Goal: Obtain resource: Download file/media

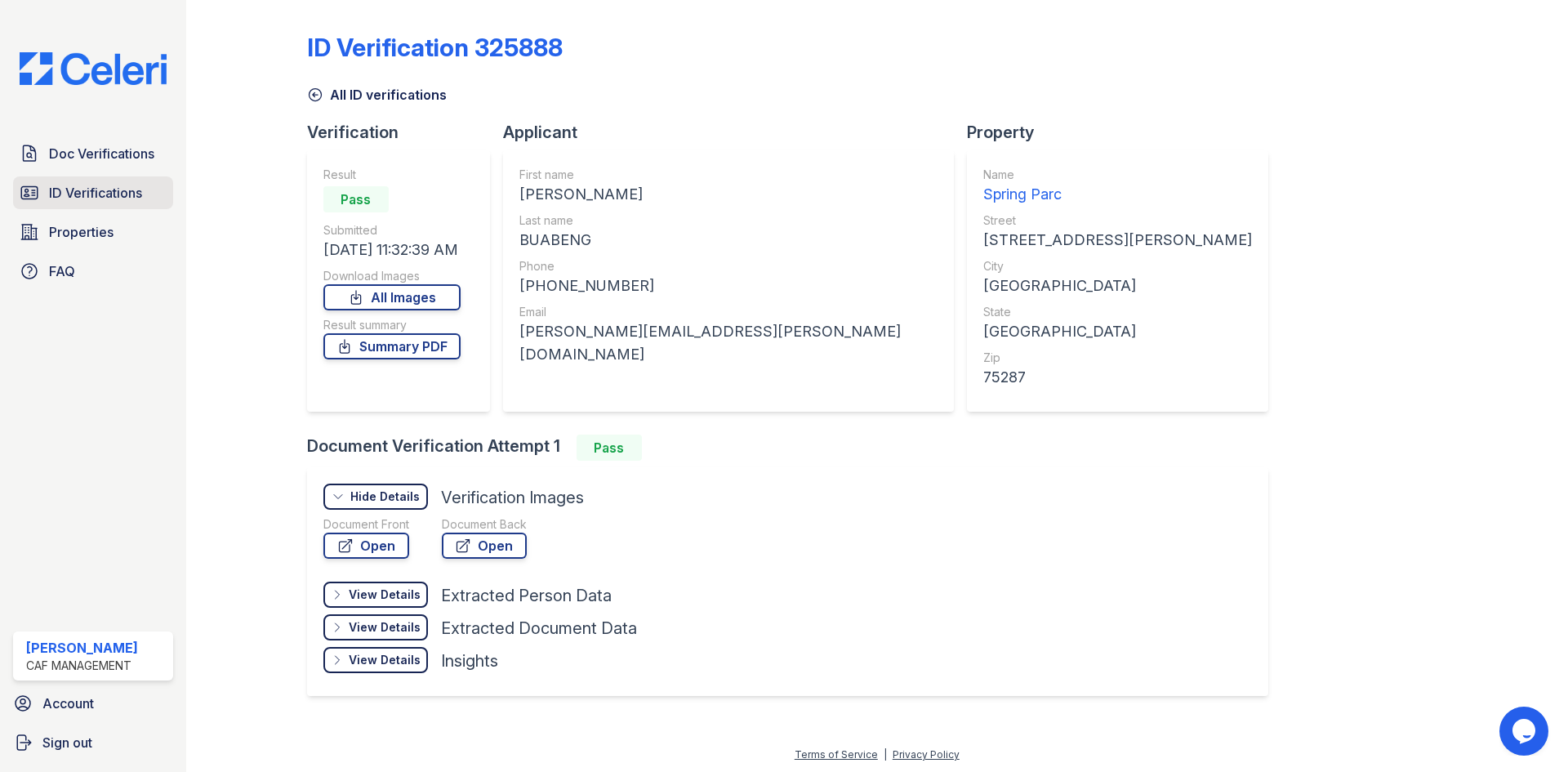
scroll to position [111, 0]
click at [109, 170] on link "Doc Verifications" at bounding box center [93, 153] width 160 height 33
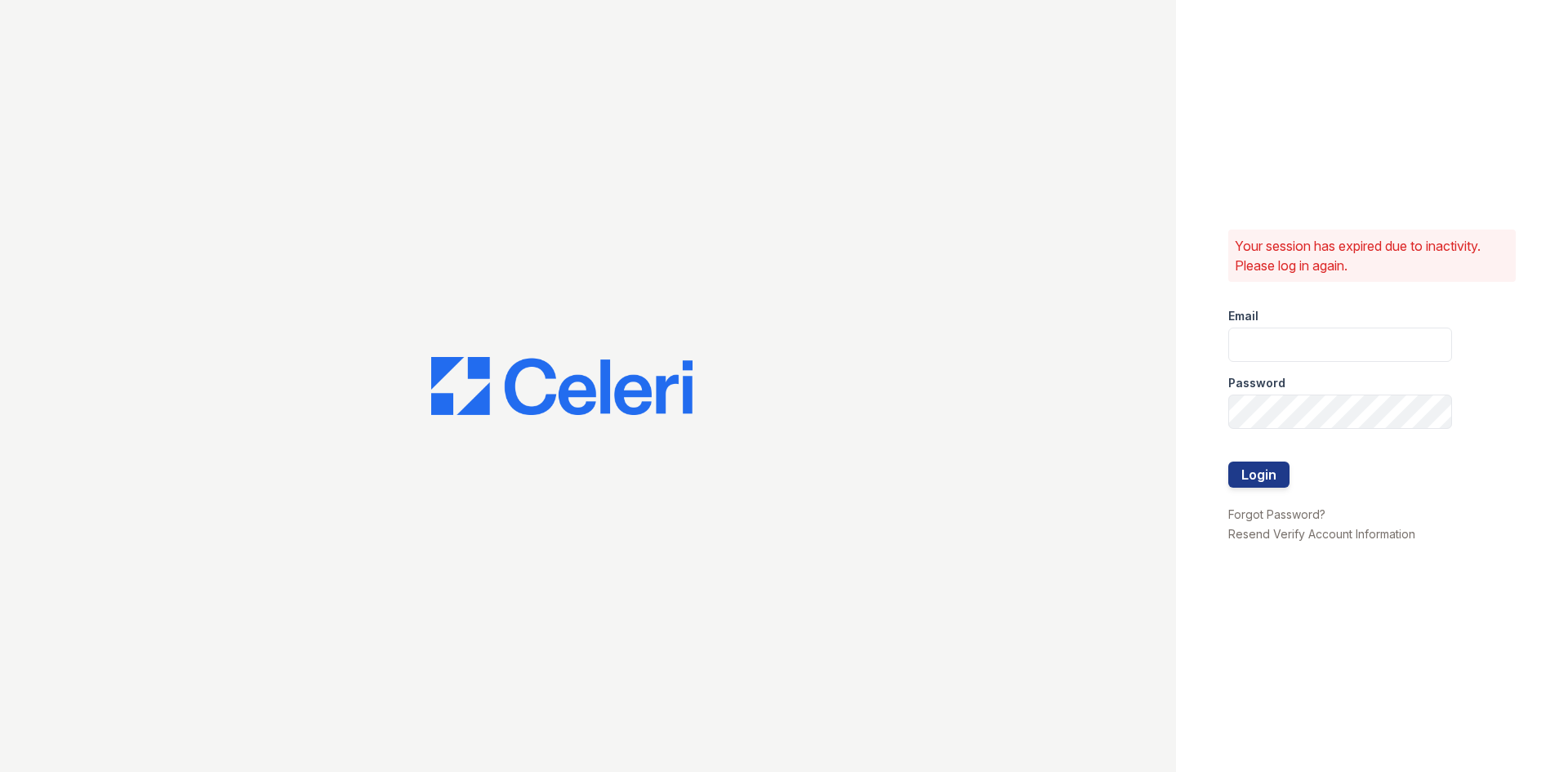
type input "[DOMAIN_NAME][EMAIL_ADDRESS][DOMAIN_NAME]"
drag, startPoint x: 1270, startPoint y: 512, endPoint x: 1278, endPoint y: 494, distance: 19.7
click at [1271, 508] on form "Email [DOMAIN_NAME][EMAIL_ADDRESS][DOMAIN_NAME] Password Login" at bounding box center [1354, 399] width 251 height 217
click at [1278, 492] on button "Login" at bounding box center [1259, 479] width 61 height 26
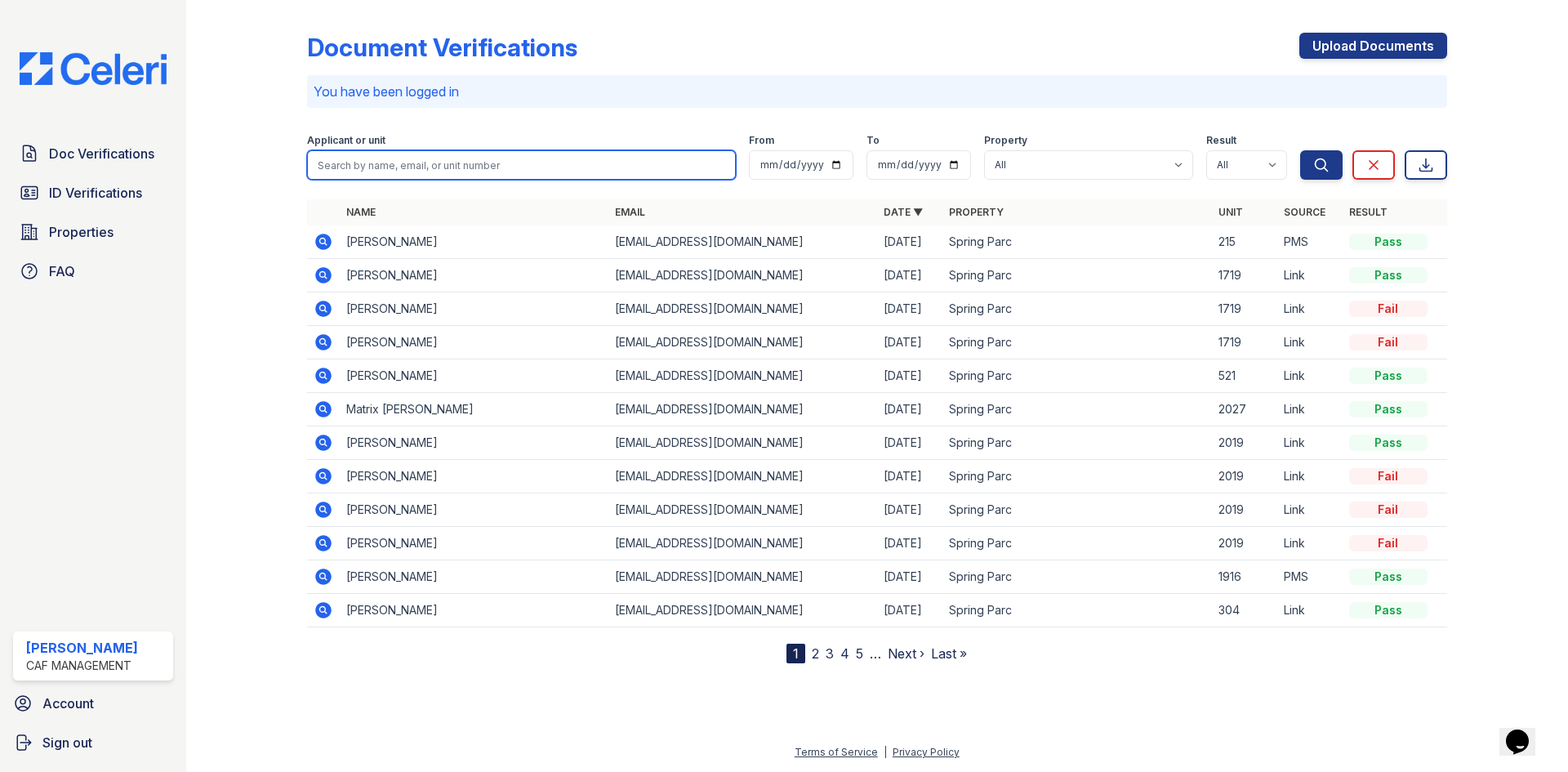
click at [502, 180] on input "search" at bounding box center [521, 165] width 429 height 30
type input "perry"
click at [1300, 150] on button "Search" at bounding box center [1322, 165] width 43 height 30
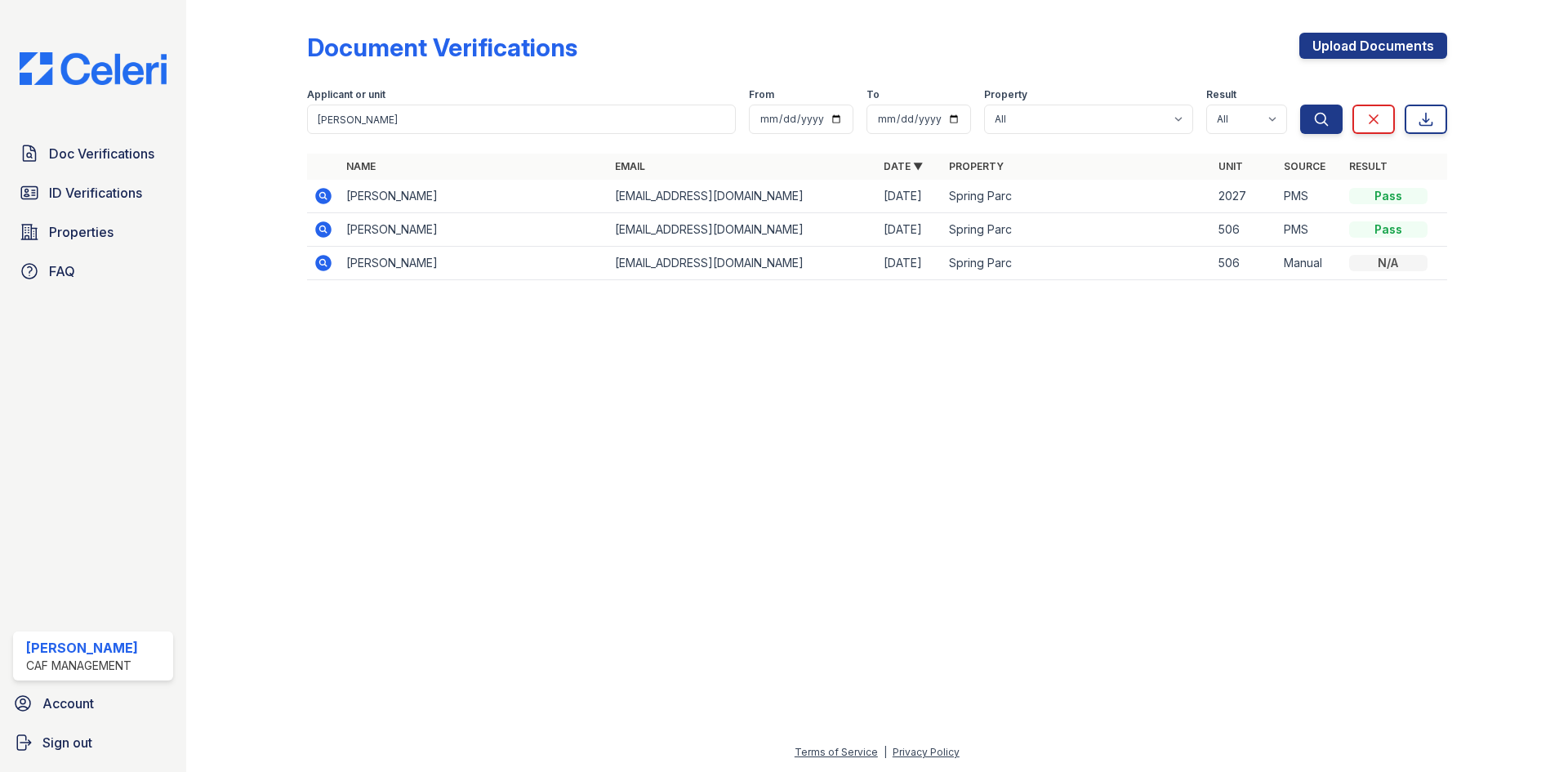
click at [331, 205] on icon at bounding box center [323, 196] width 16 height 16
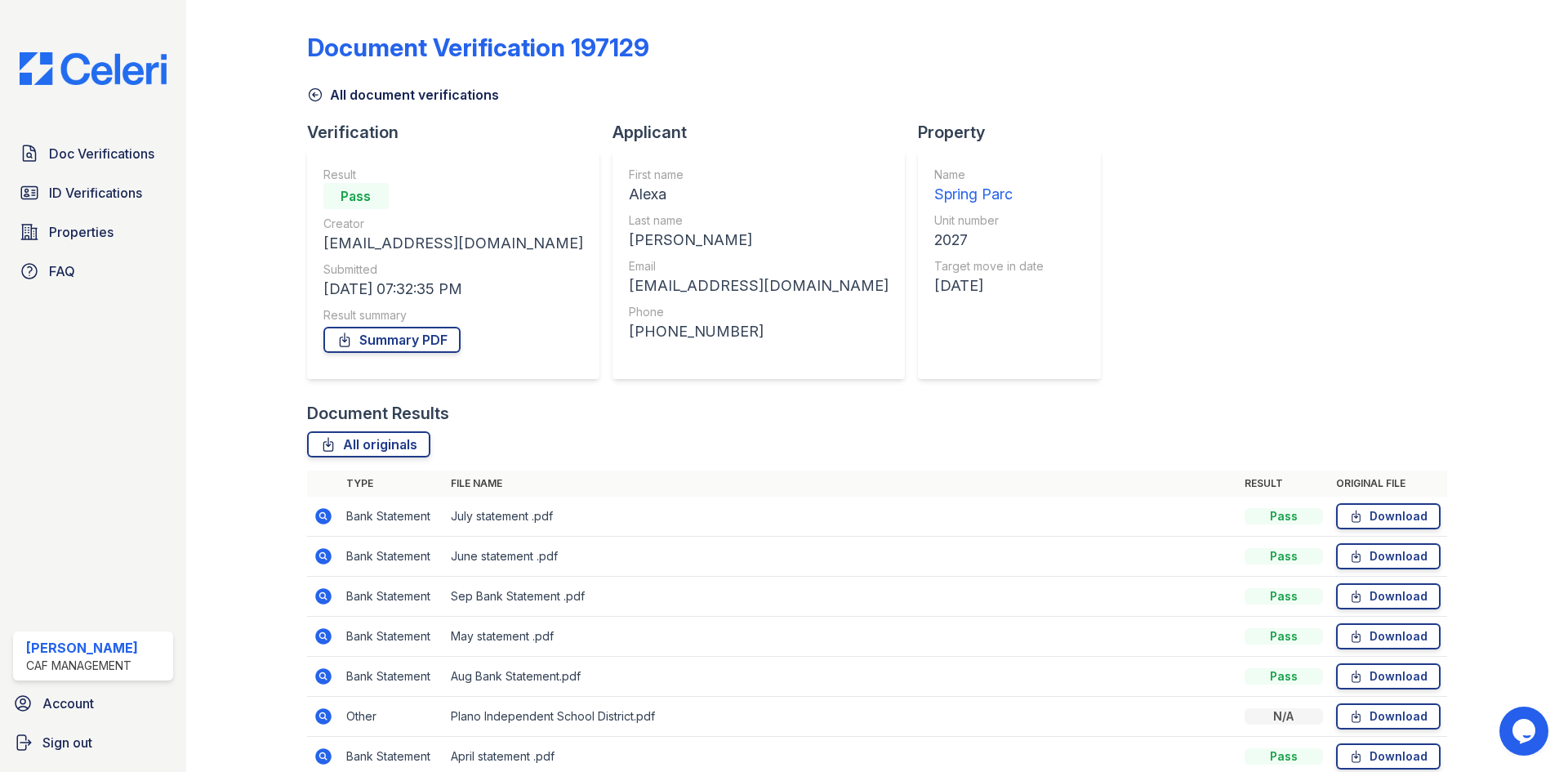
click at [1096, 103] on div "All document verifications" at bounding box center [876, 90] width 1140 height 30
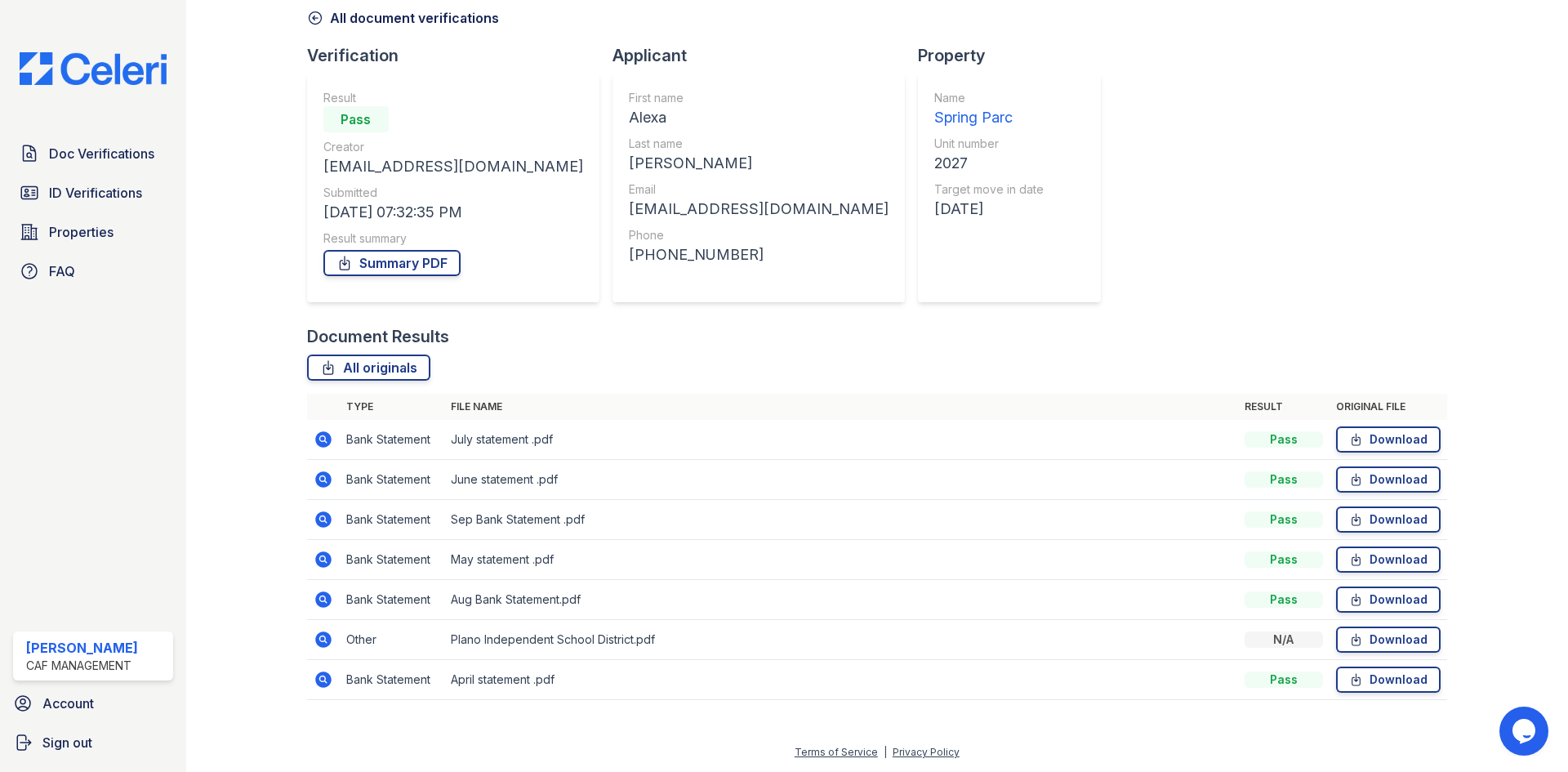
scroll to position [288, 0]
click at [453, 250] on link "Summary PDF" at bounding box center [392, 263] width 137 height 26
click at [79, 163] on span "Doc Verifications" at bounding box center [101, 153] width 106 height 20
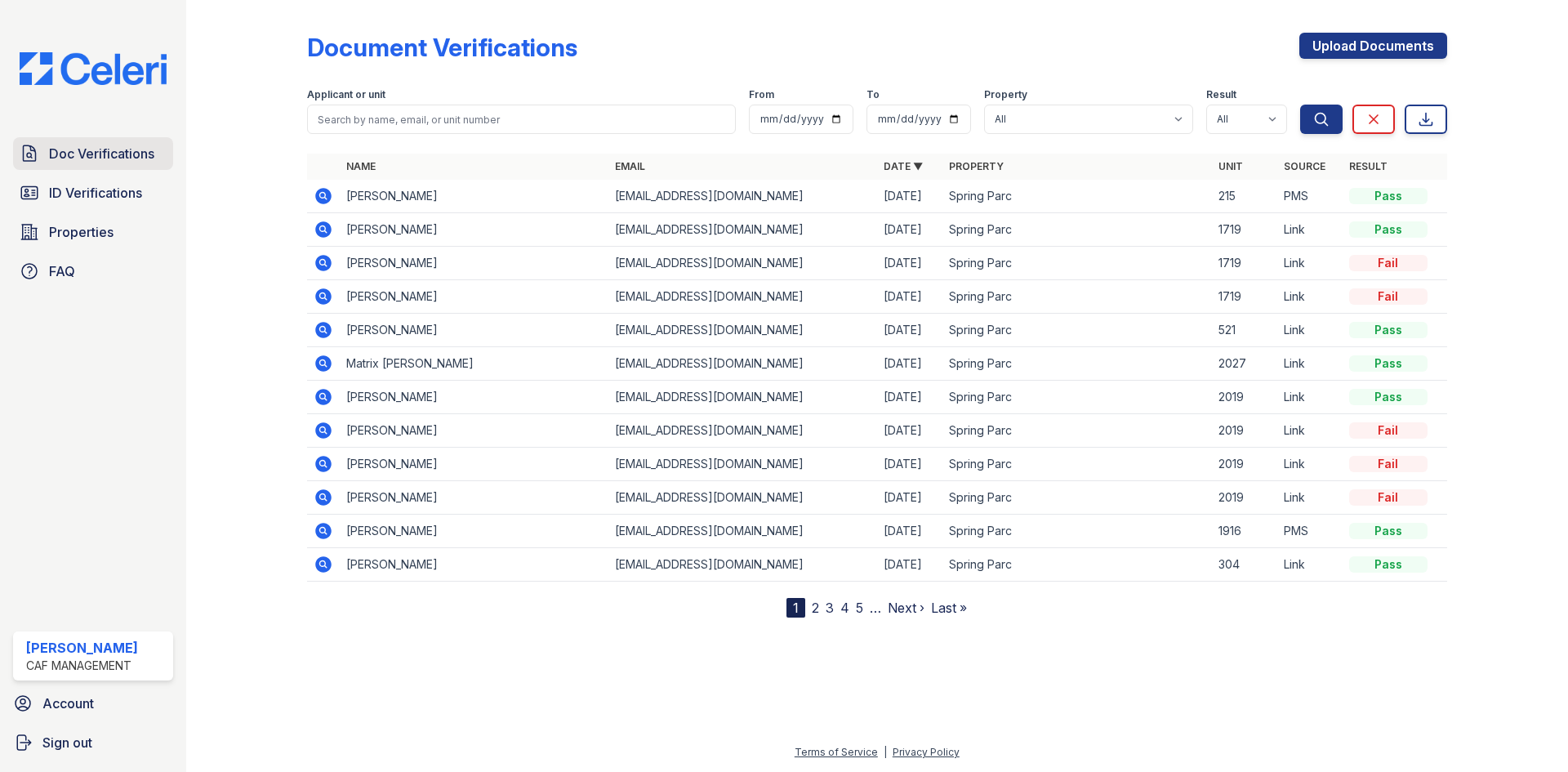
click at [110, 163] on span "Doc Verifications" at bounding box center [101, 153] width 106 height 20
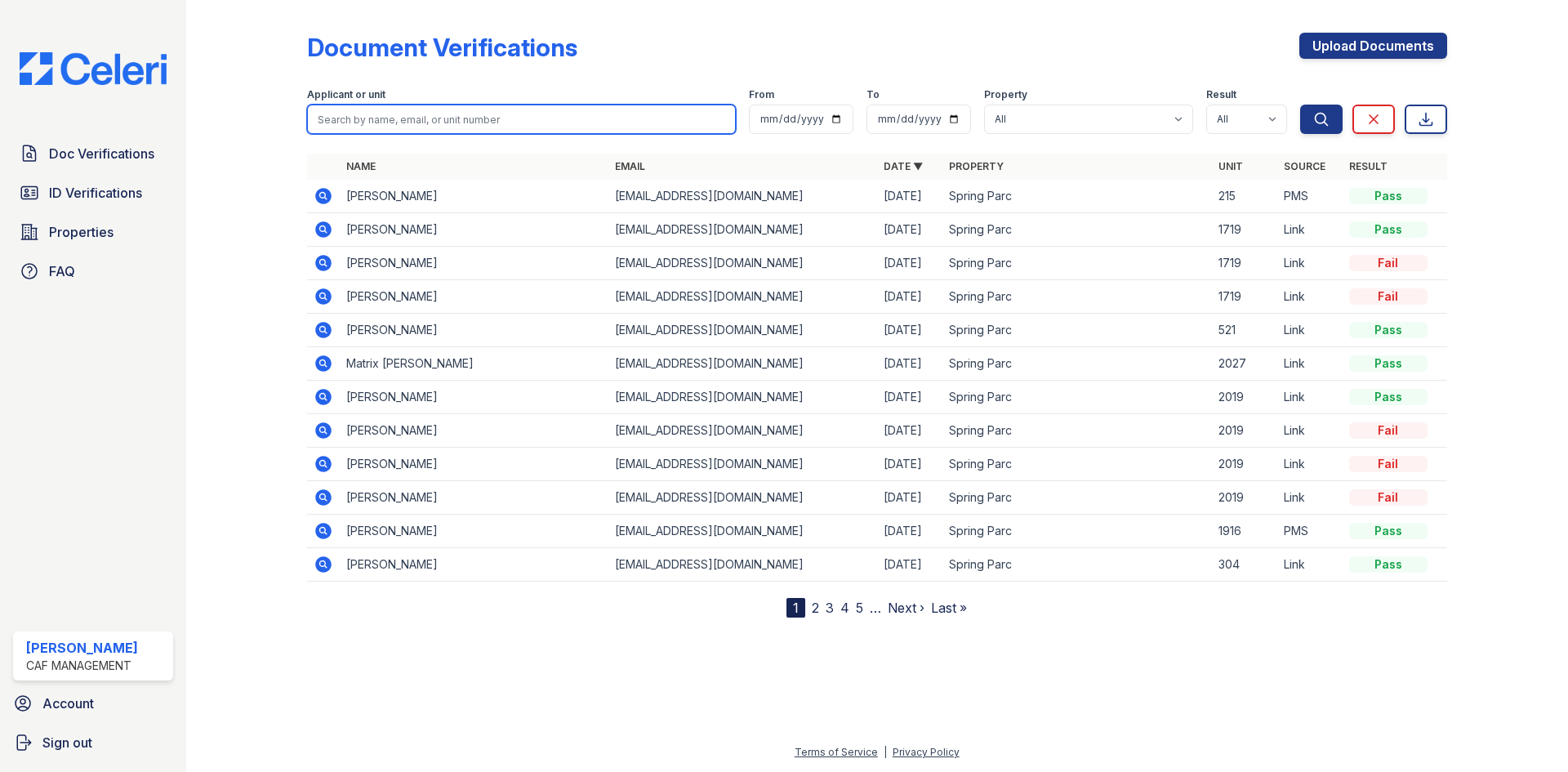
click at [492, 134] on input "search" at bounding box center [521, 120] width 429 height 30
type input "perry"
click at [1300, 105] on button "Search" at bounding box center [1322, 120] width 43 height 30
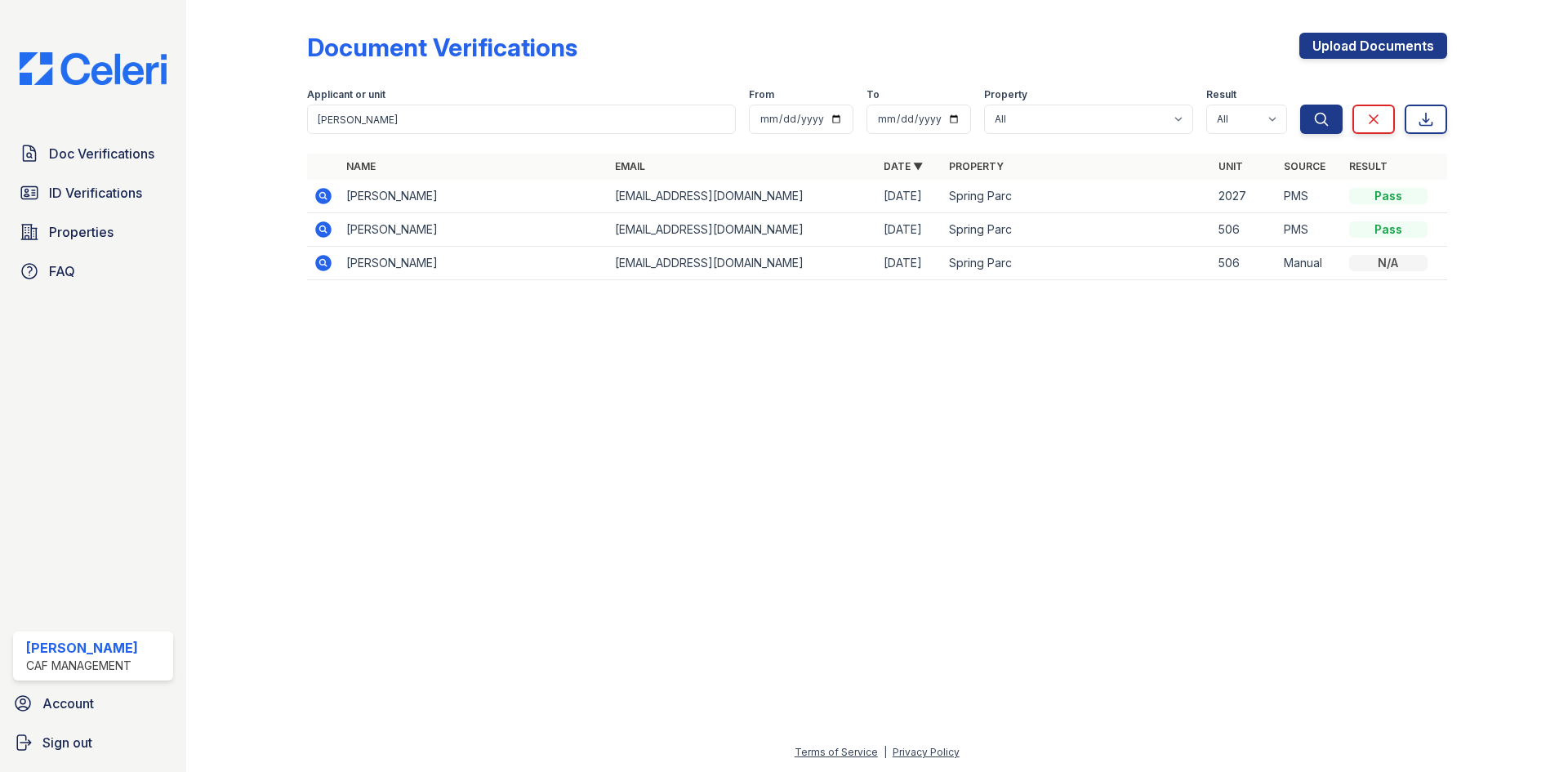
click at [333, 206] on icon at bounding box center [323, 196] width 20 height 20
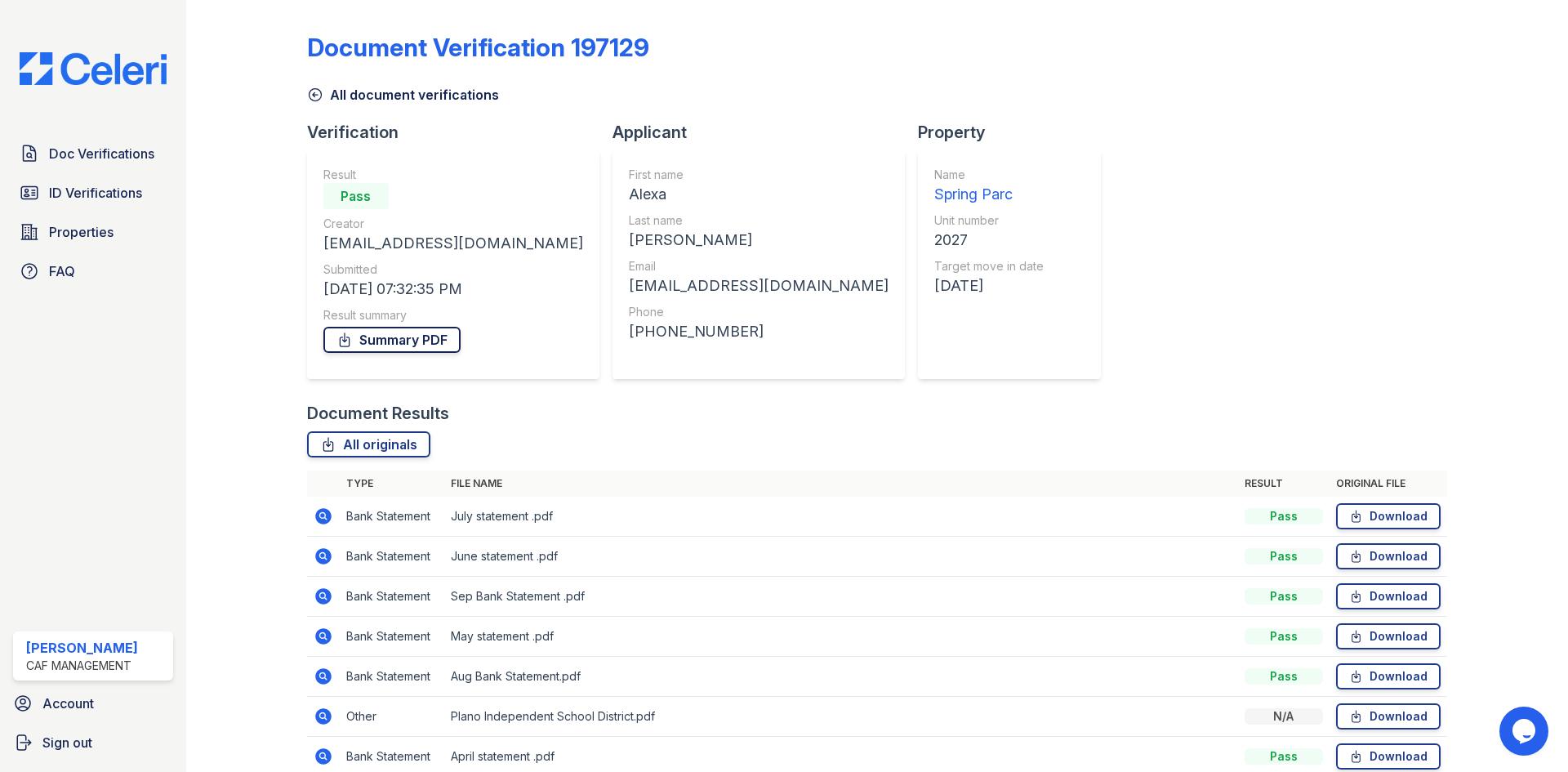
click at [461, 353] on link "Summary PDF" at bounding box center [392, 340] width 137 height 26
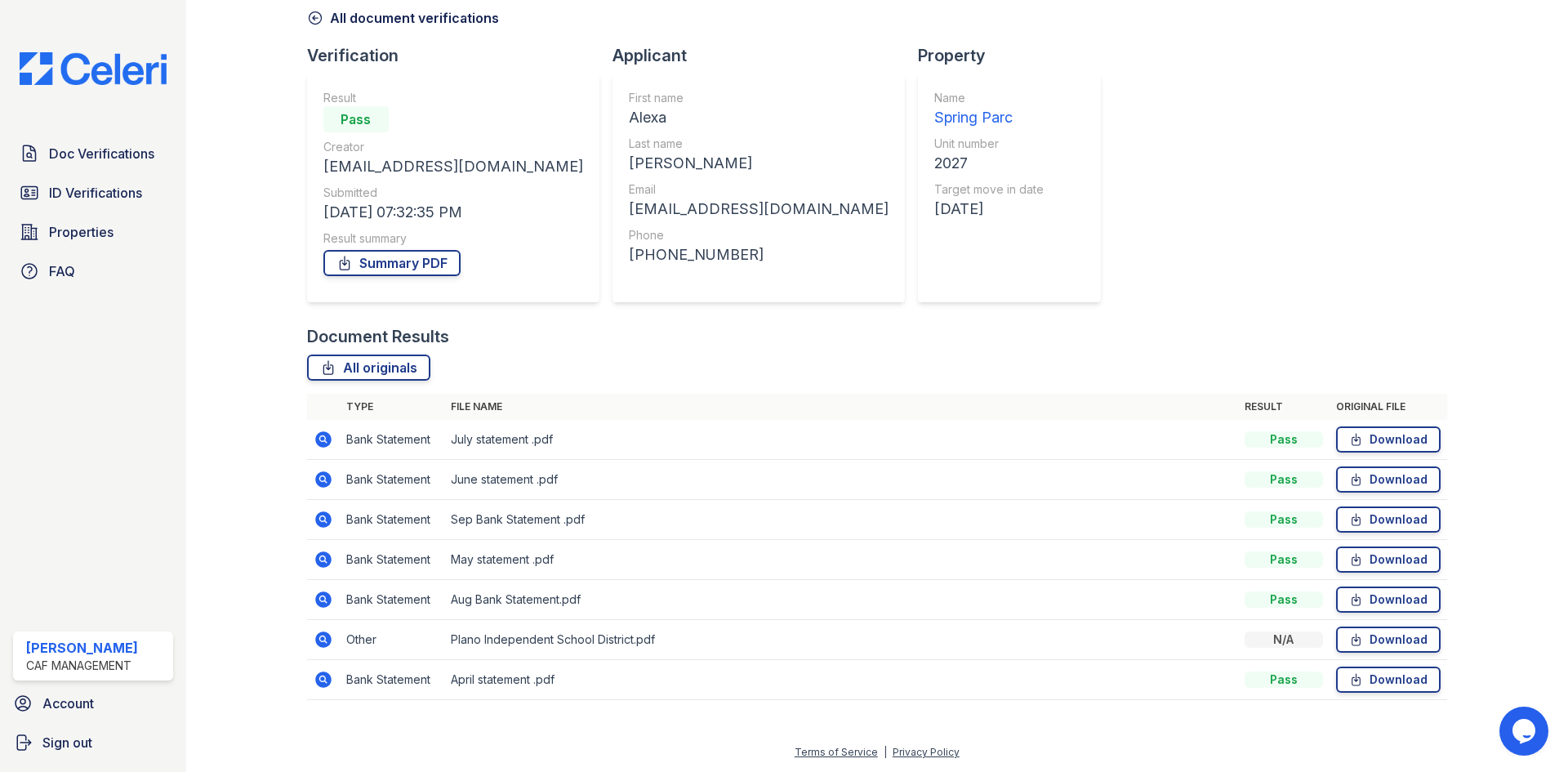
scroll to position [245, 0]
click at [1364, 506] on link "Download" at bounding box center [1387, 520] width 105 height 26
click at [1380, 608] on link "Download" at bounding box center [1387, 600] width 105 height 26
click at [1369, 420] on td "Download" at bounding box center [1388, 440] width 118 height 40
click at [1369, 426] on link "Download" at bounding box center [1387, 440] width 105 height 26
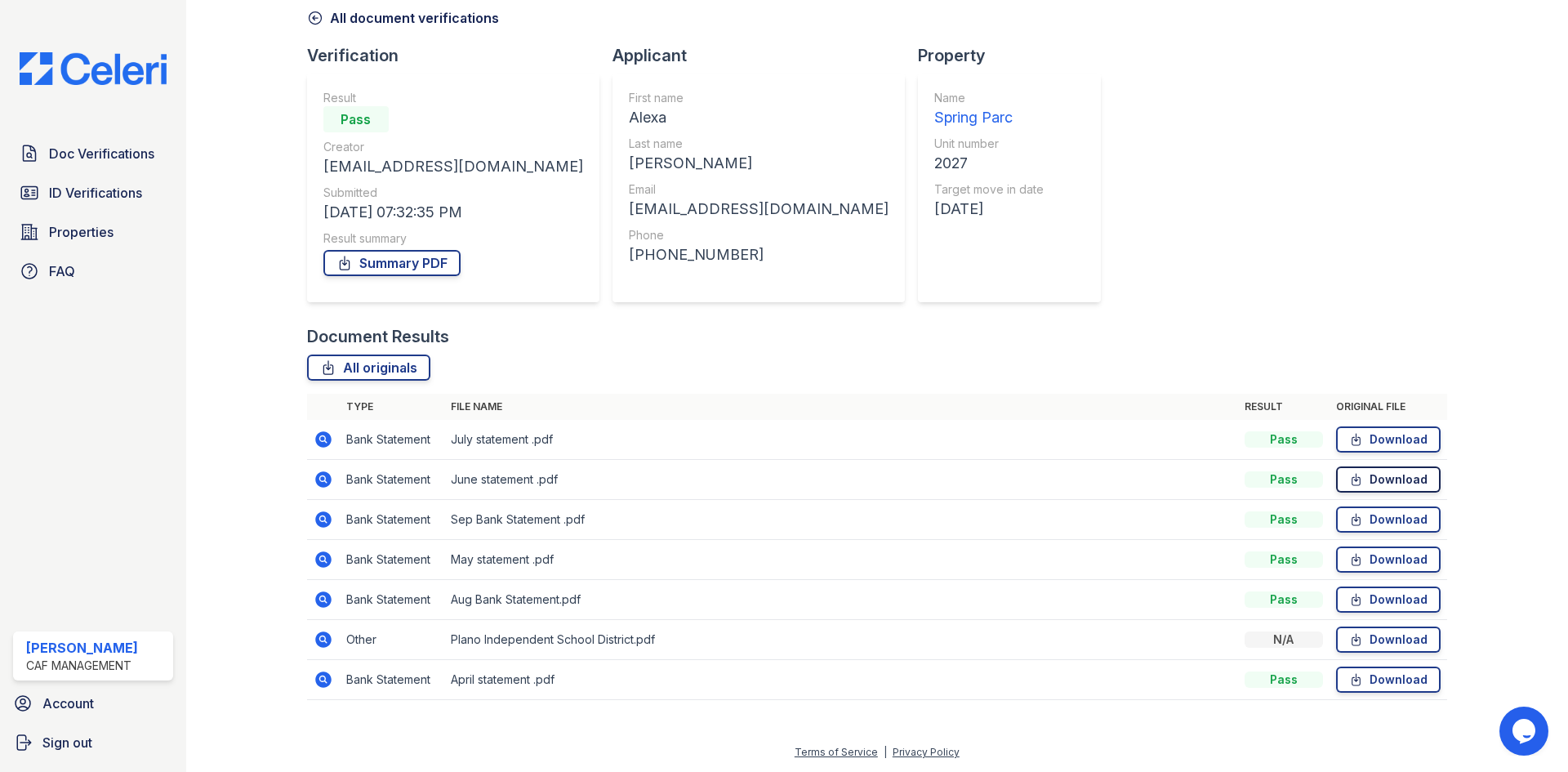
click at [1370, 467] on link "Download" at bounding box center [1387, 480] width 105 height 26
click at [1369, 693] on link "Download" at bounding box center [1387, 680] width 105 height 26
click at [1349, 641] on icon at bounding box center [1355, 640] width 14 height 16
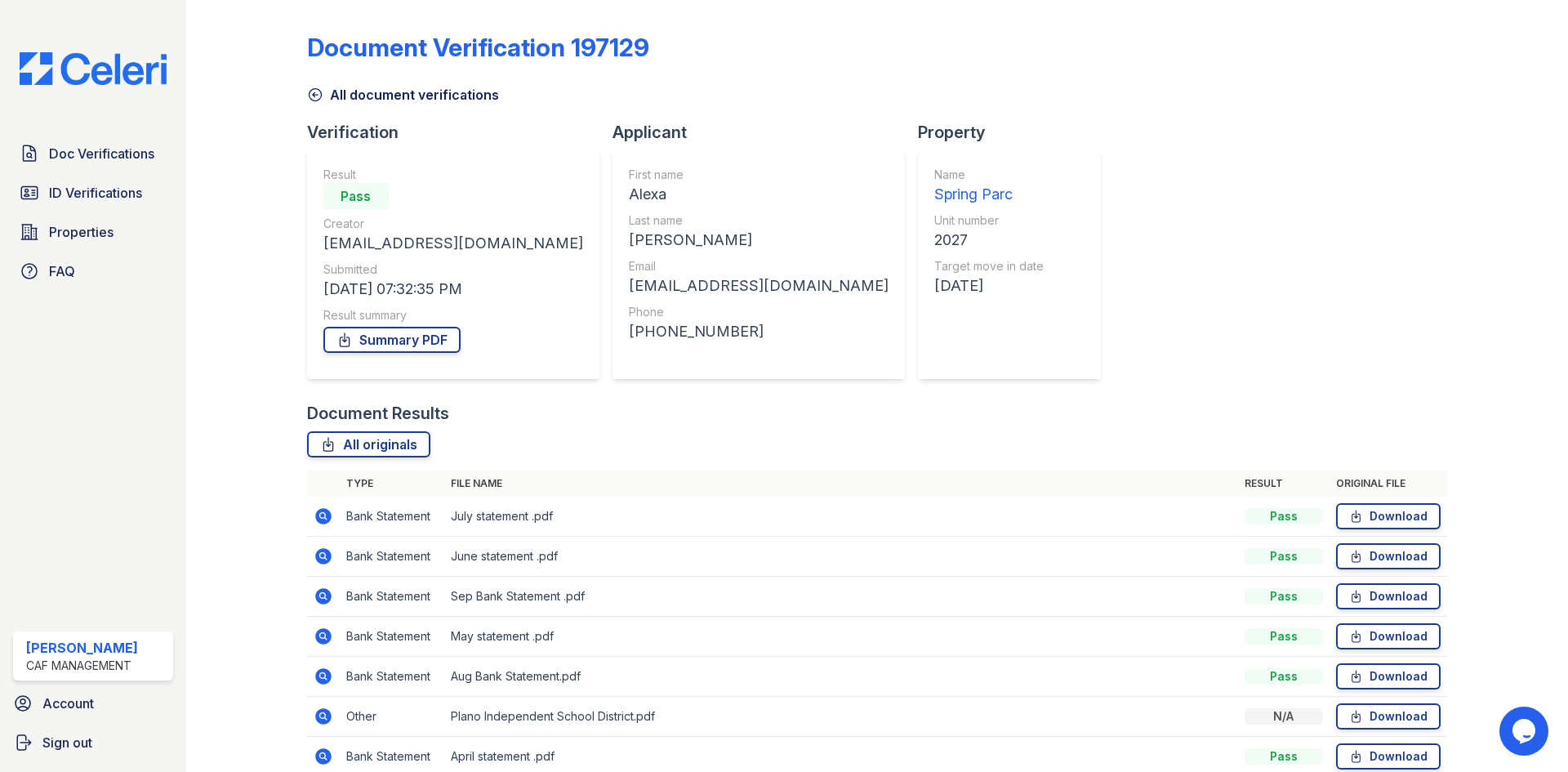
click at [1213, 75] on div "Document Verification 197129" at bounding box center [876, 54] width 1140 height 43
